Goal: Communication & Community: Share content

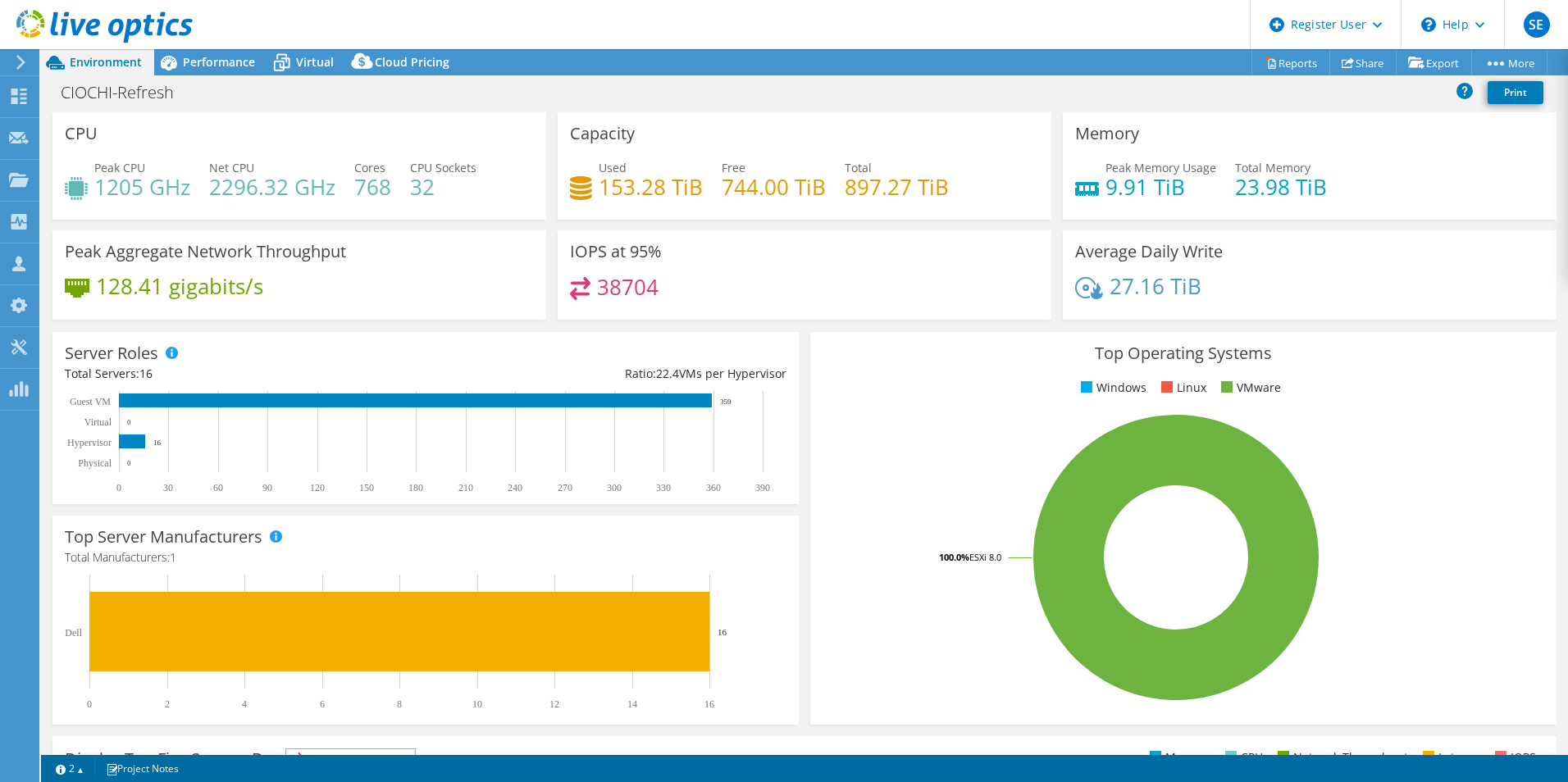
select select "USD"
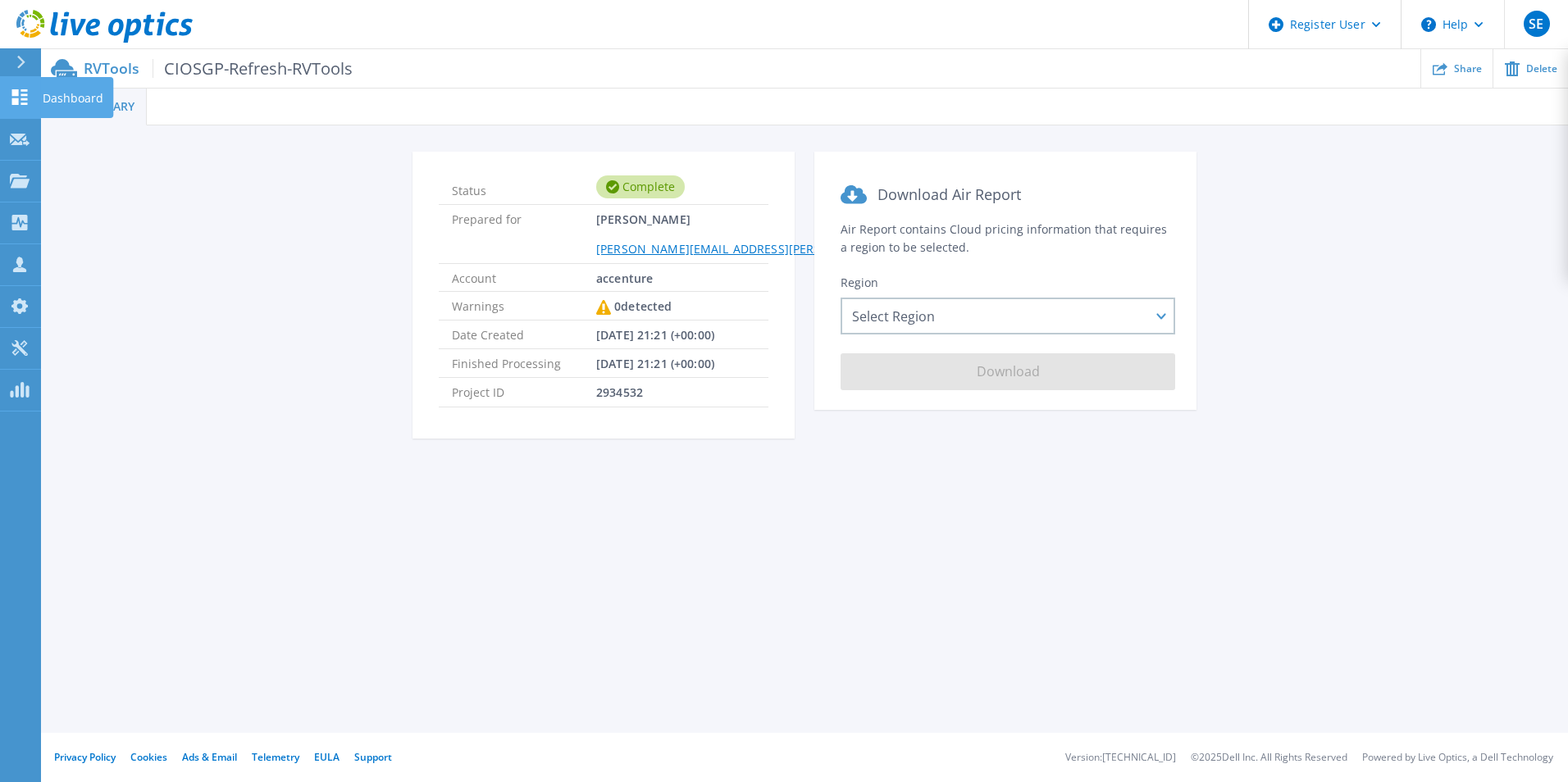
click at [20, 104] on icon at bounding box center [19, 96] width 19 height 16
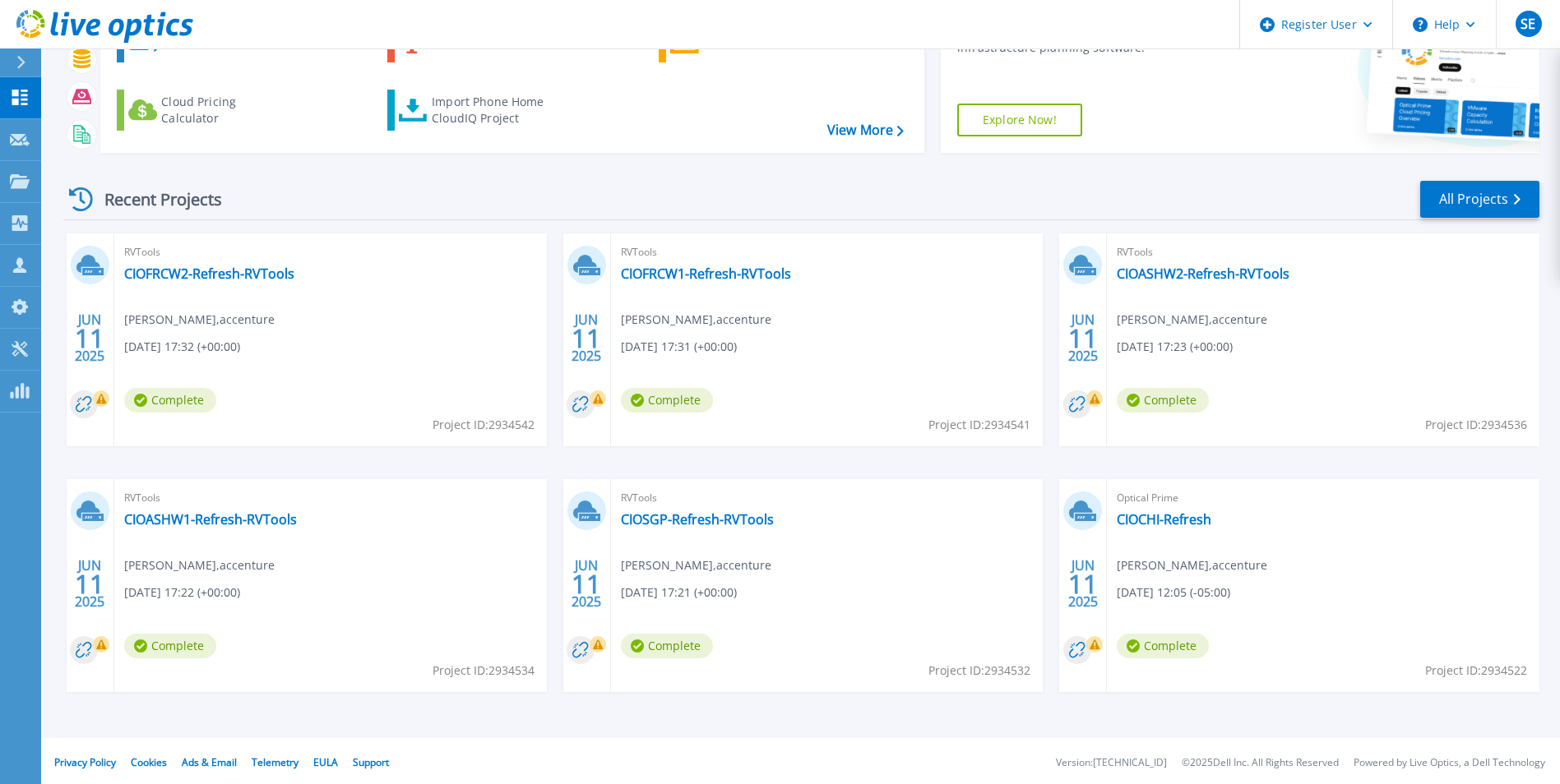
scroll to position [127, 0]
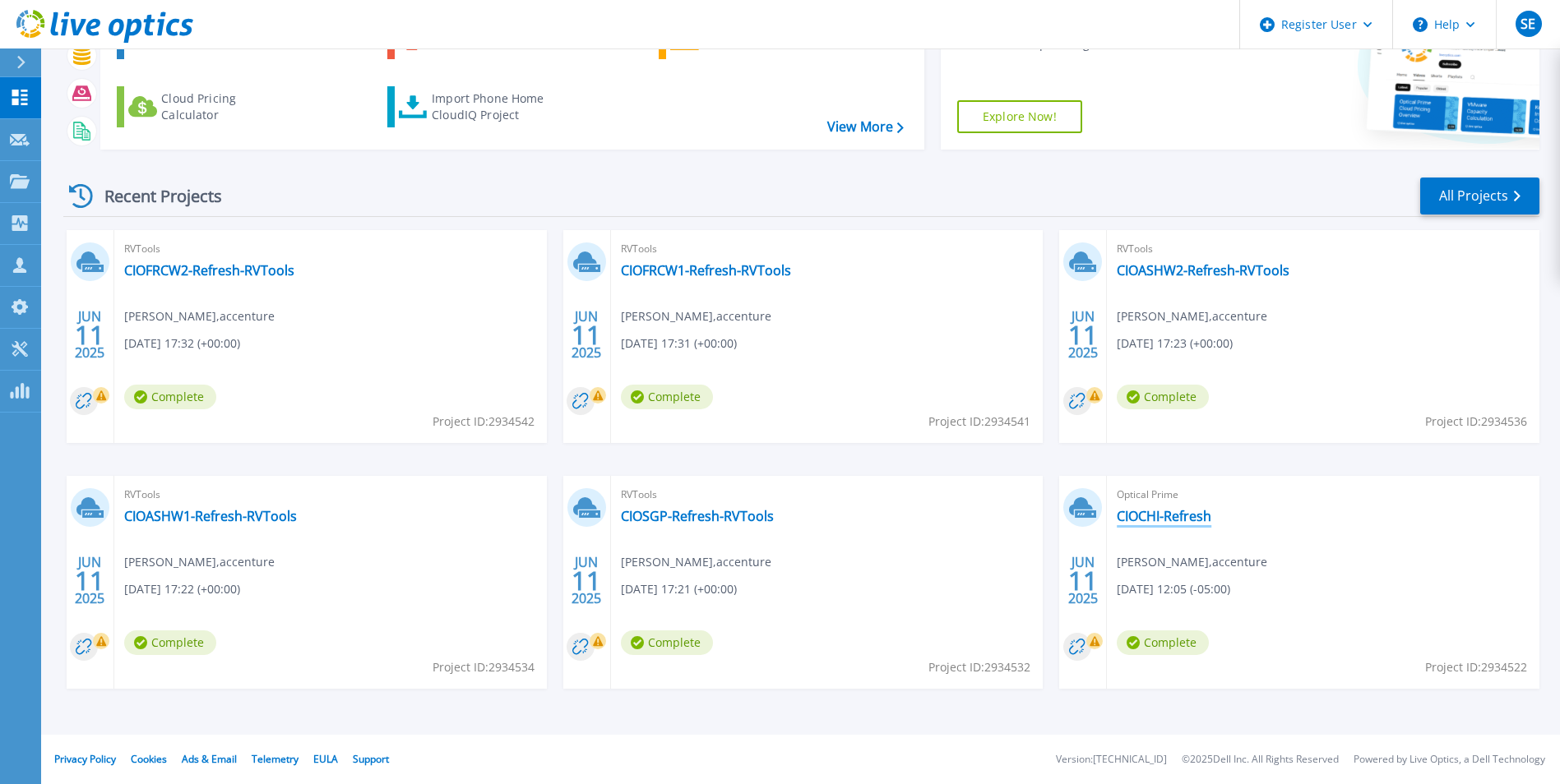
click at [1186, 520] on link "CIOCHI-Refresh" at bounding box center [1163, 516] width 95 height 17
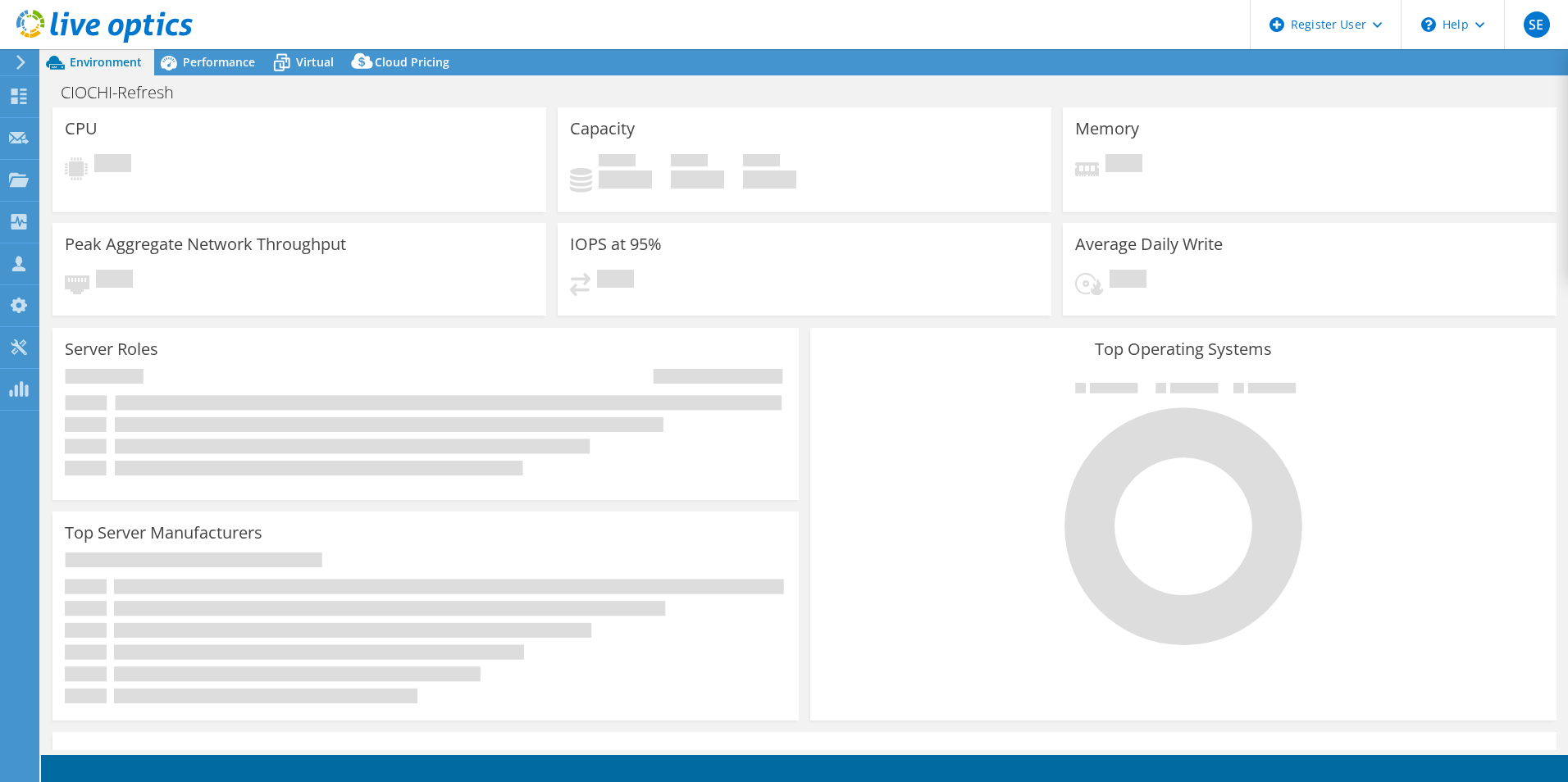
select select "USD"
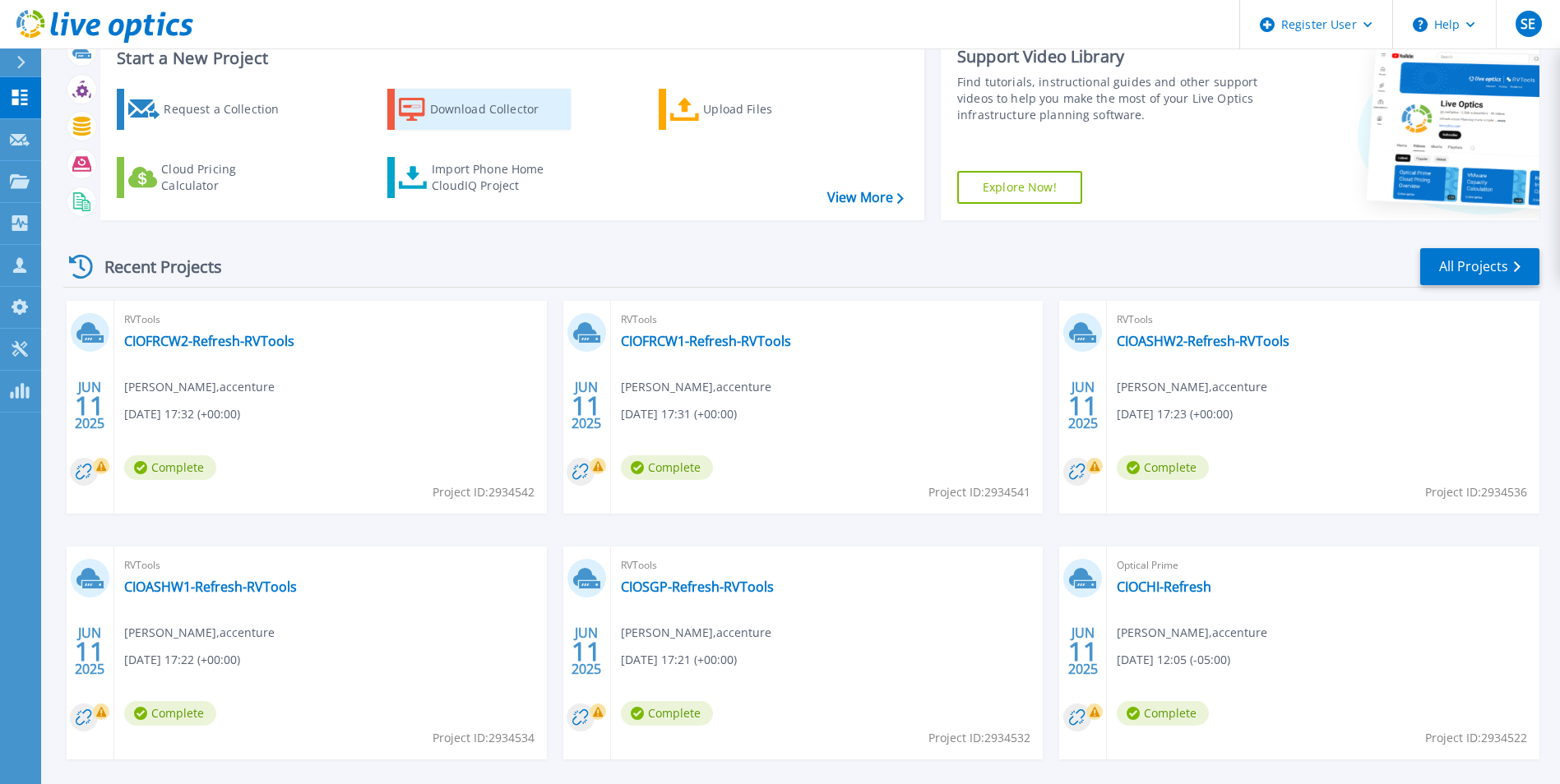
scroll to position [127, 0]
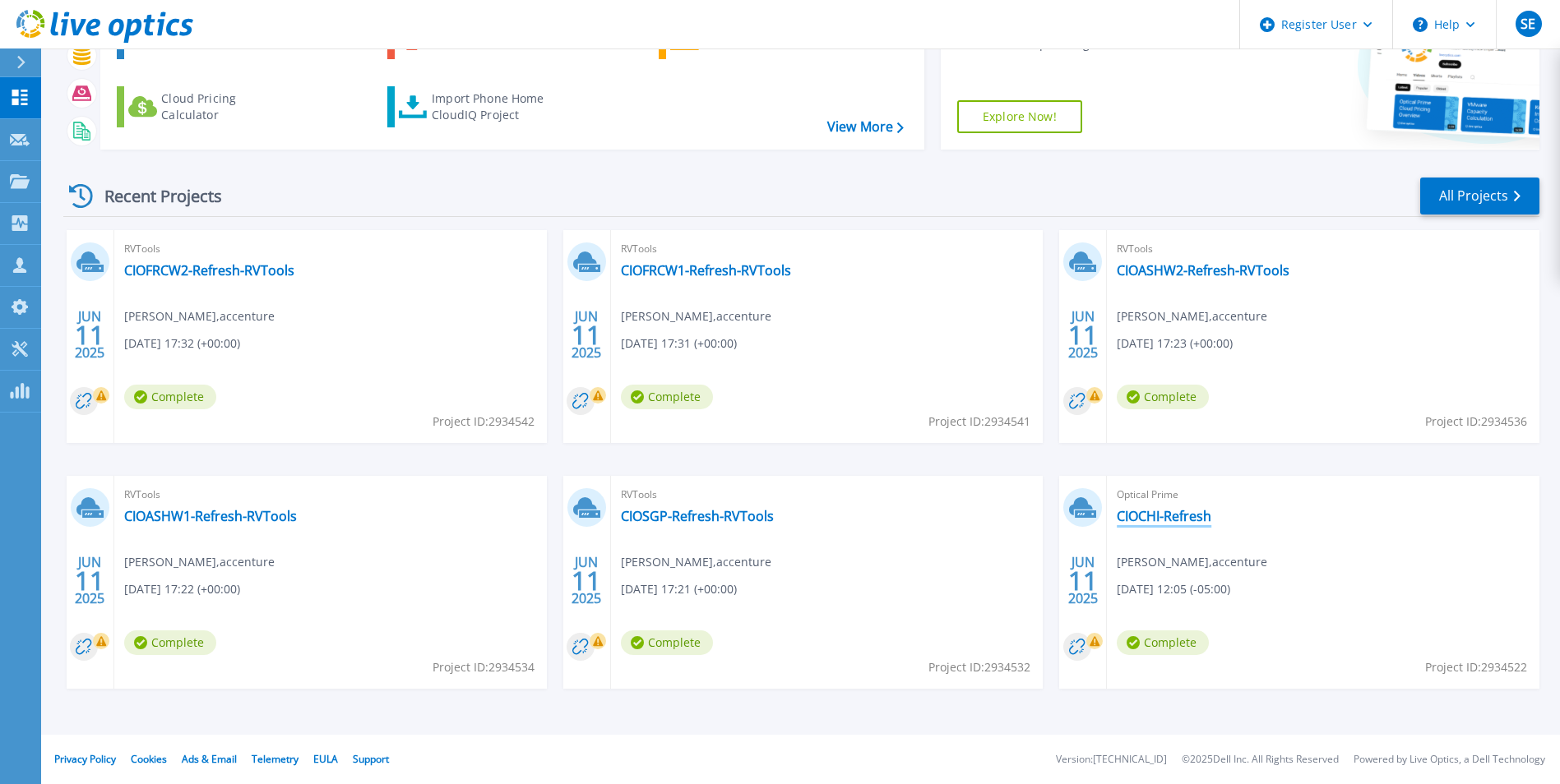
click at [1163, 509] on link "CIOCHI-Refresh" at bounding box center [1163, 516] width 95 height 17
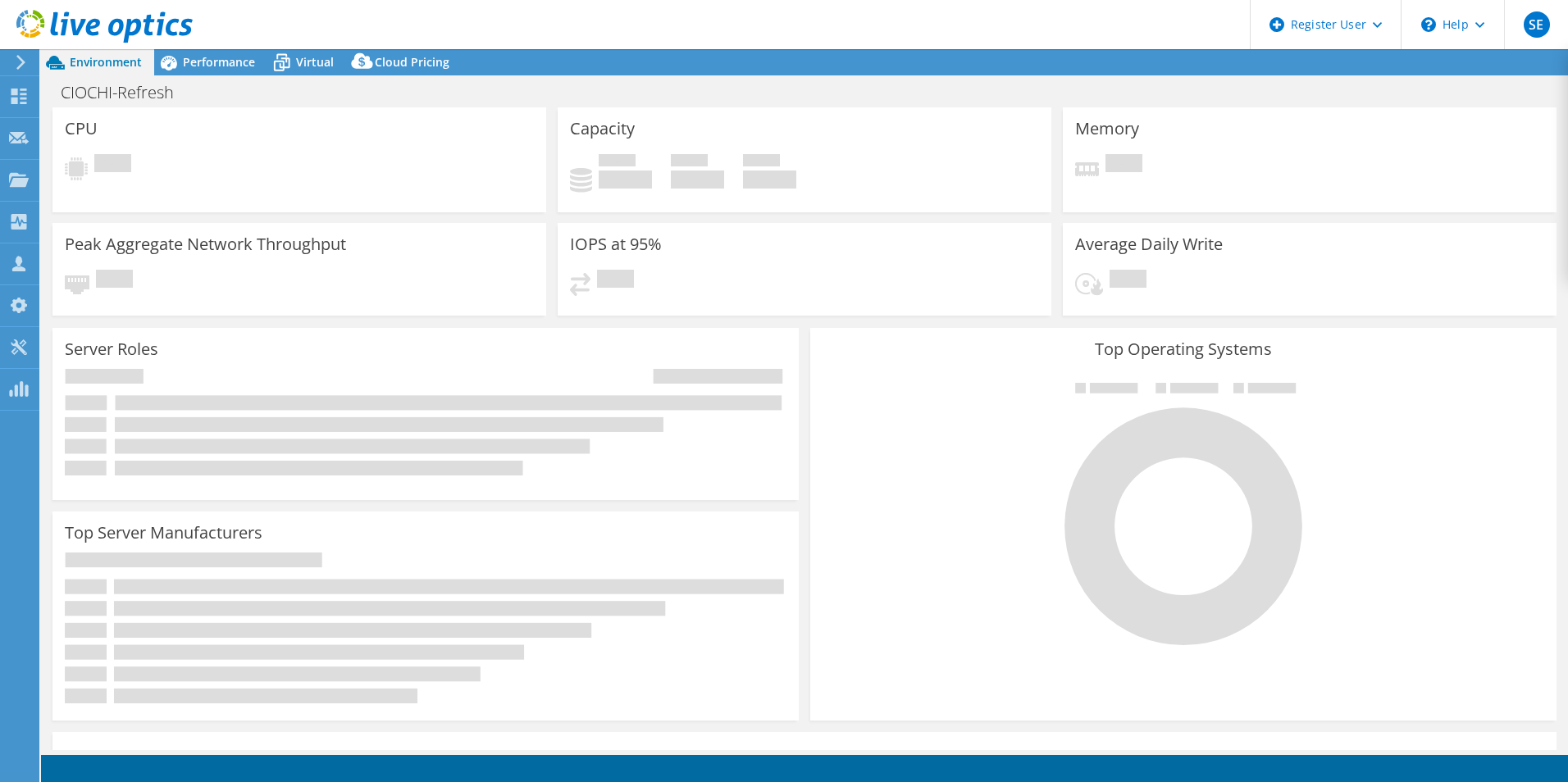
select select "USD"
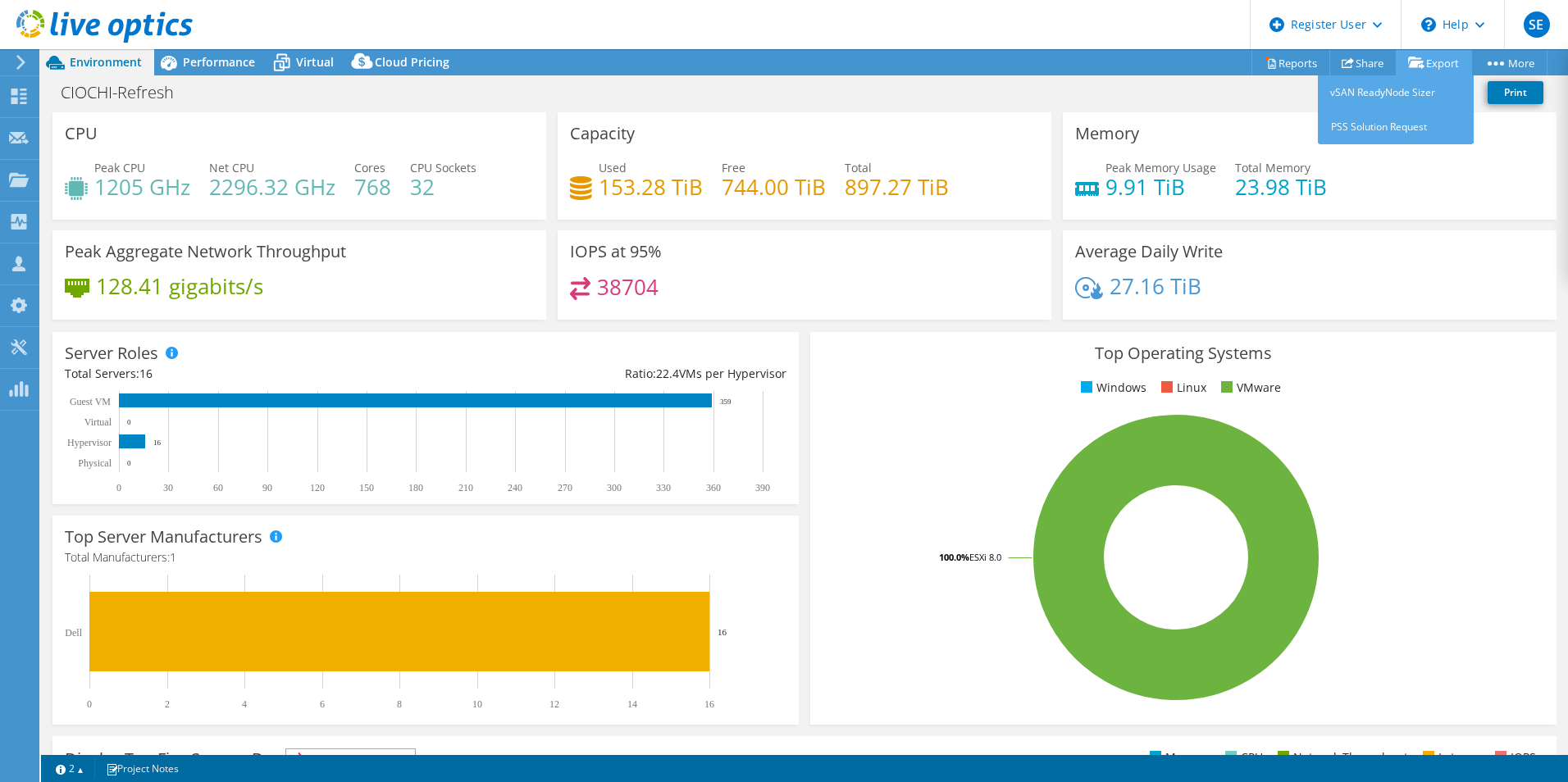
click at [1447, 57] on link "Export" at bounding box center [1433, 62] width 76 height 26
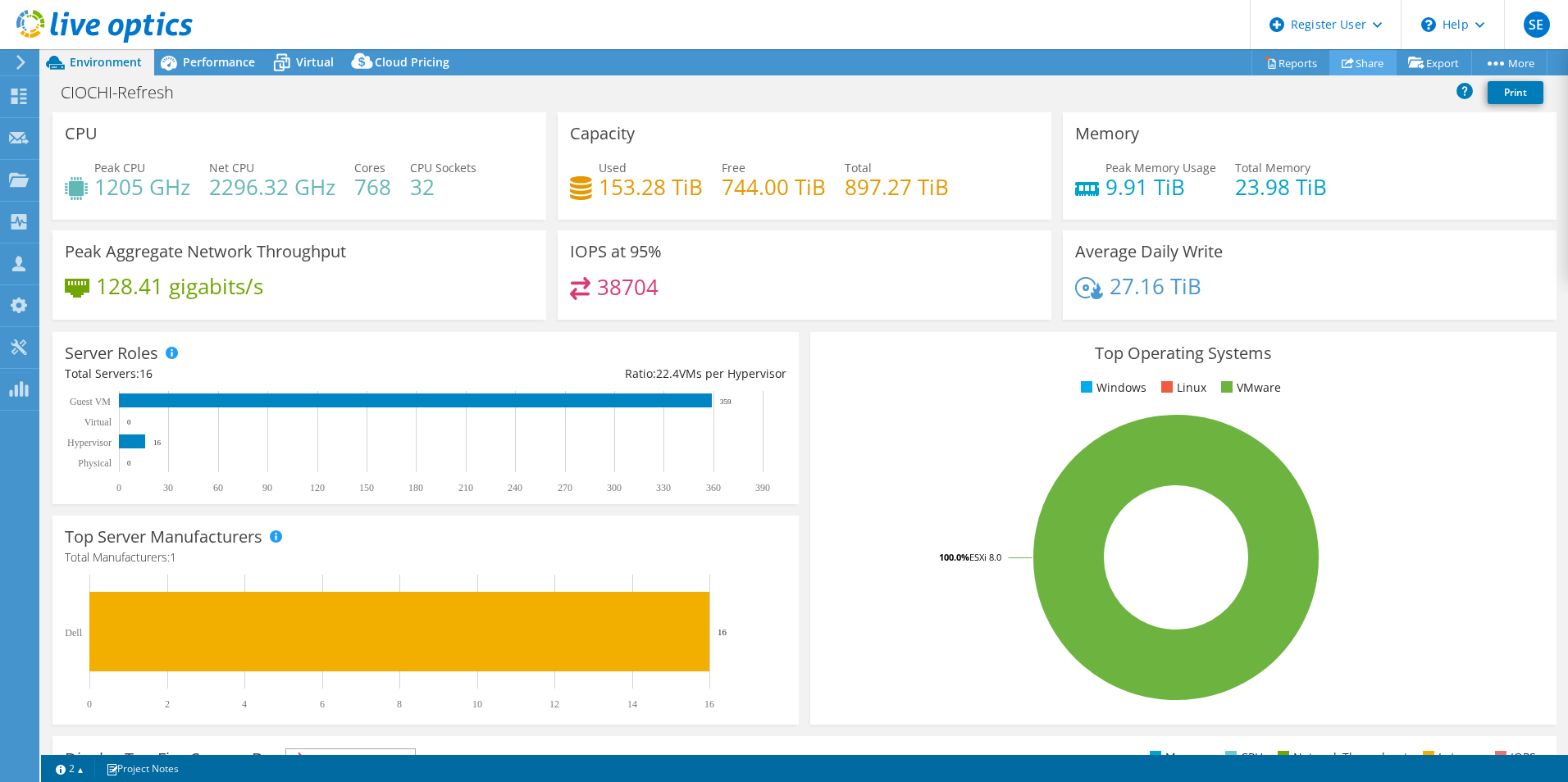
click at [1372, 68] on link "Share" at bounding box center [1362, 62] width 67 height 26
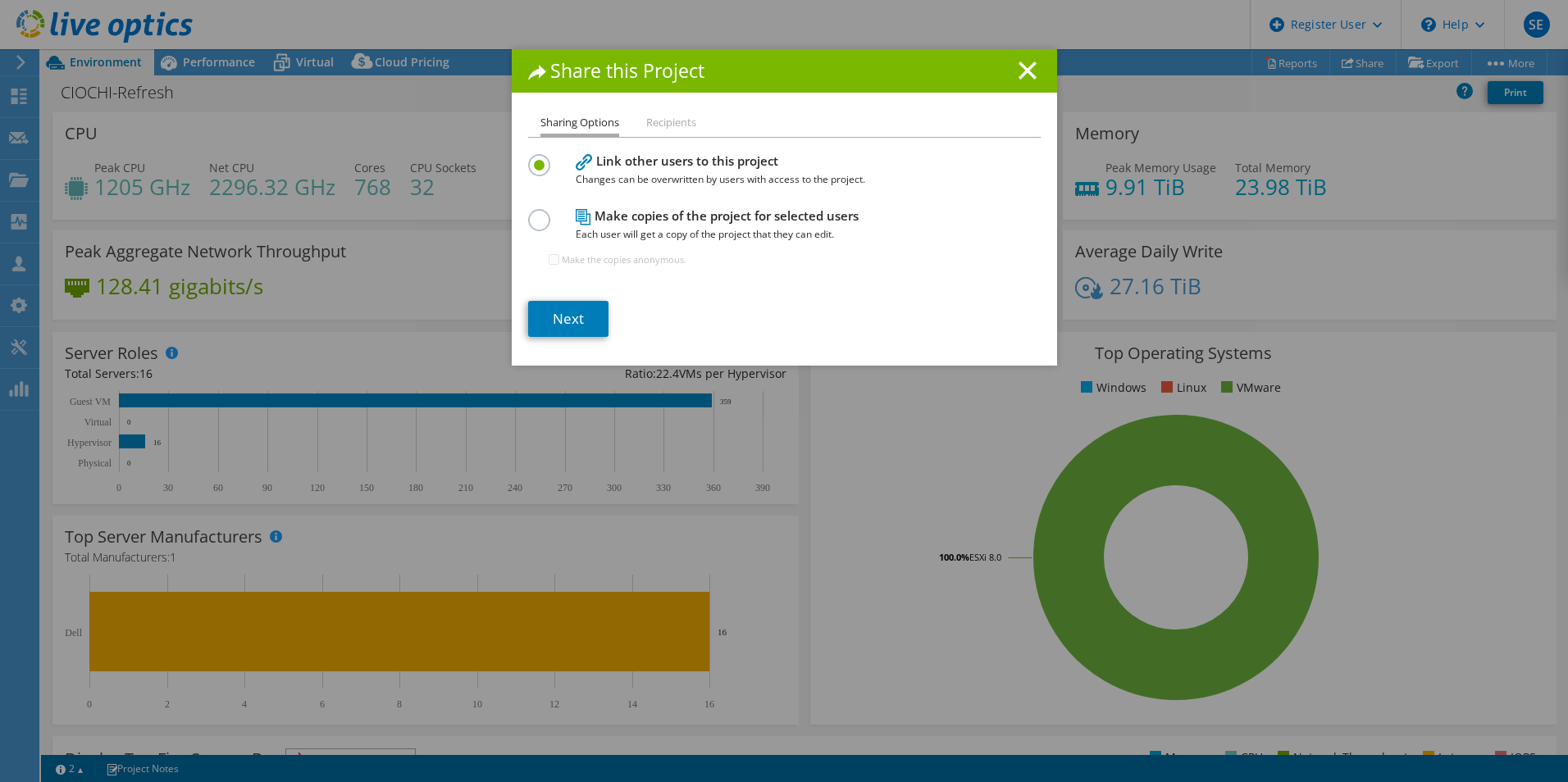
click at [704, 221] on h4 "Make copies of the project for selected users Each user will get a copy of the …" at bounding box center [780, 225] width 410 height 37
click at [533, 213] on label at bounding box center [542, 211] width 28 height 4
click at [0, 0] on input "radio" at bounding box center [0, 0] width 0 height 0
click at [575, 319] on link "Next" at bounding box center [568, 318] width 81 height 36
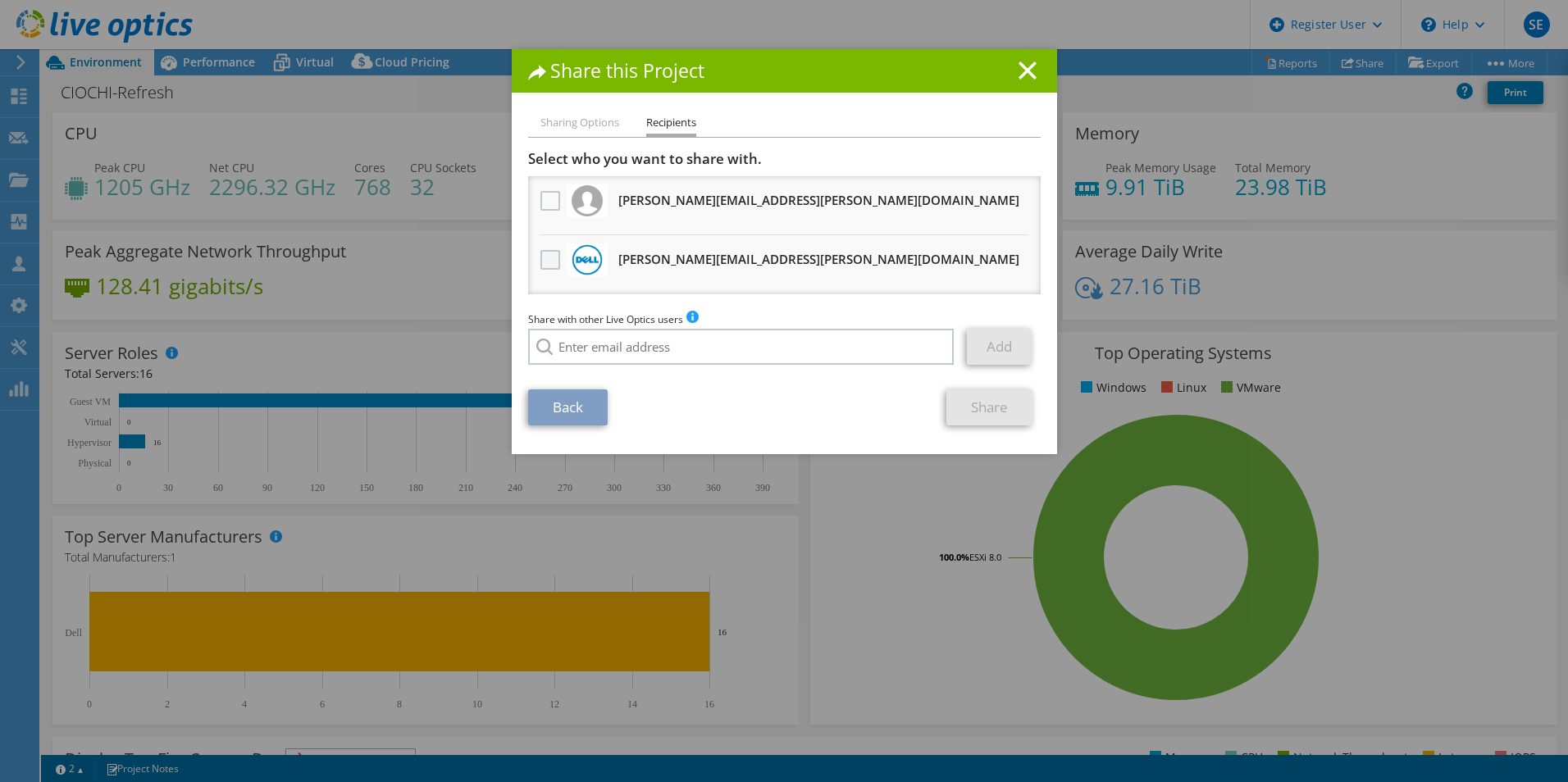
click at [543, 267] on label at bounding box center [553, 259] width 24 height 19
click at [0, 0] on input "checkbox" at bounding box center [0, 0] width 0 height 0
click at [1003, 413] on link "Share" at bounding box center [990, 407] width 86 height 36
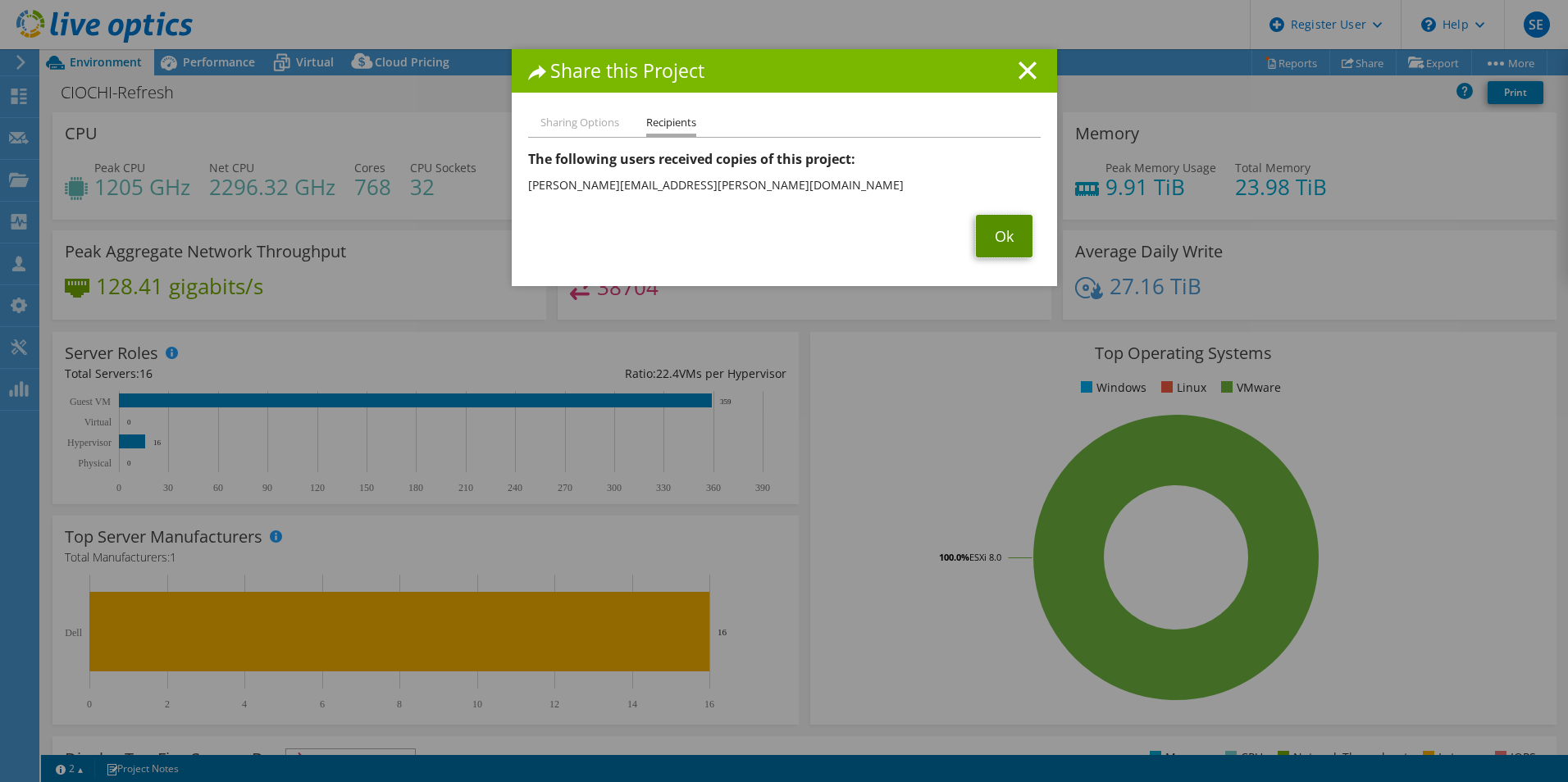
click at [988, 233] on link "Ok" at bounding box center [1004, 236] width 57 height 42
